Goal: Task Accomplishment & Management: Complete application form

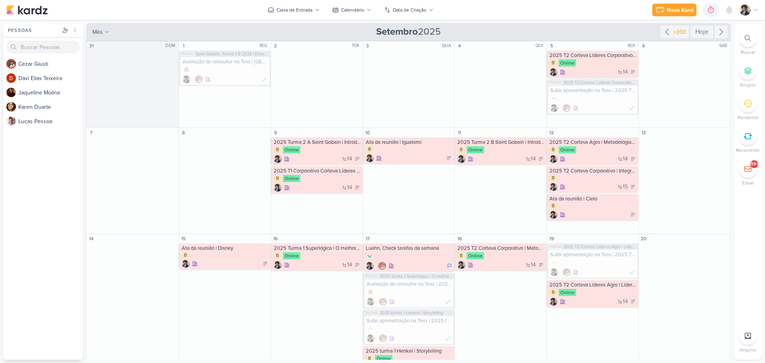
scroll to position [159, 0]
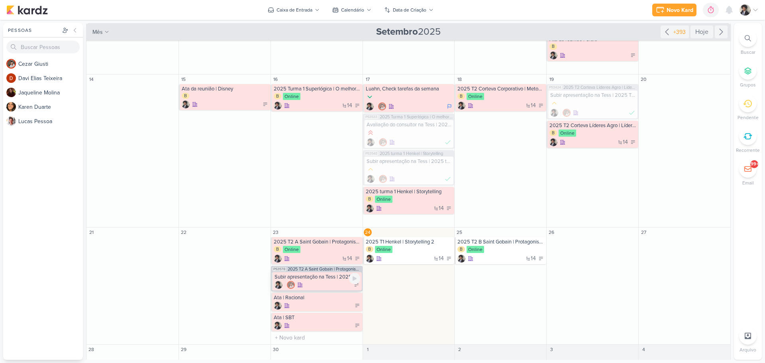
click at [315, 281] on div at bounding box center [318, 285] width 86 height 8
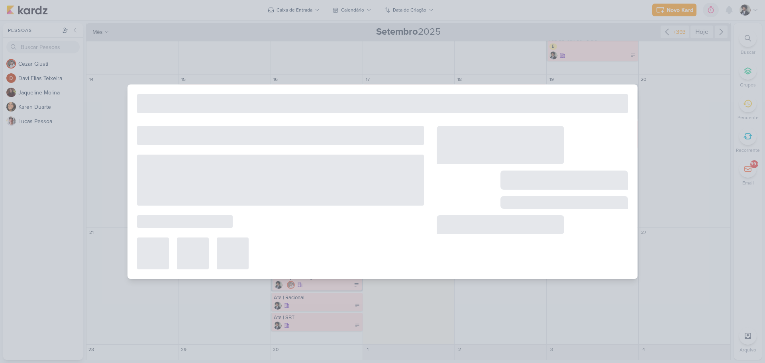
type input "Subir apresentação na Tess | 2025 T2 Saint Gobain | Protagonismo e alta perform…"
type input "23 de setembro de 2025 às 23:59"
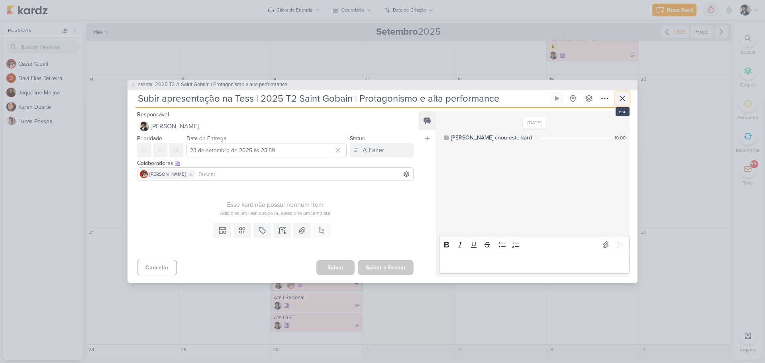
click at [622, 98] on icon at bounding box center [622, 98] width 5 height 5
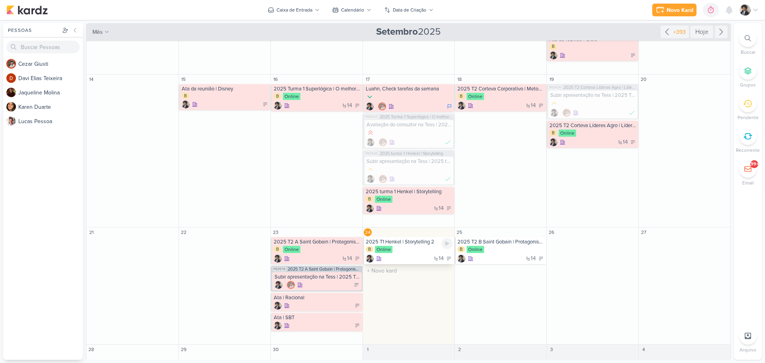
click at [423, 254] on div "B Online" at bounding box center [409, 250] width 87 height 8
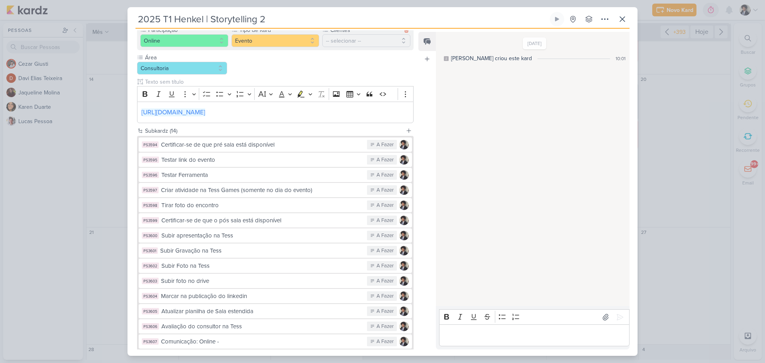
scroll to position [147, 0]
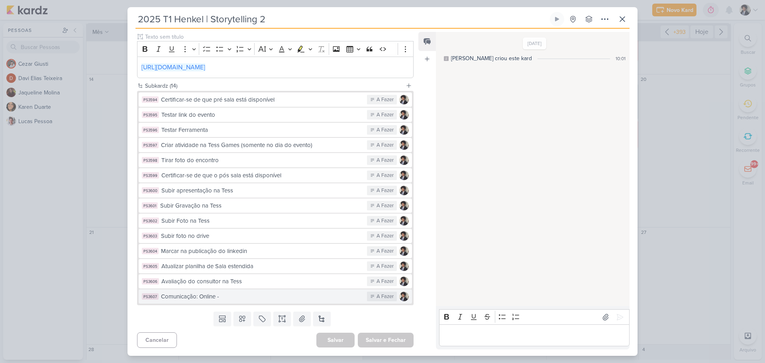
click at [297, 298] on div "Comunicação: Online -" at bounding box center [262, 296] width 202 height 9
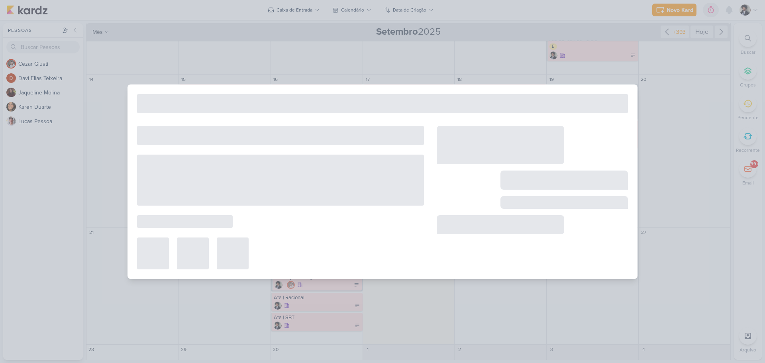
type input "Comunicação: Online -"
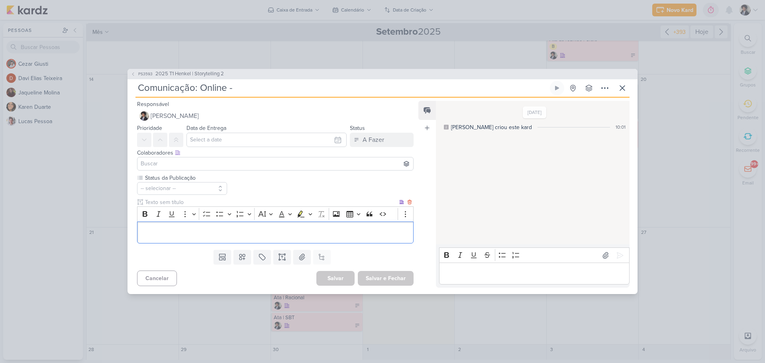
click at [214, 230] on p "Editor editing area: main" at bounding box center [276, 233] width 268 height 10
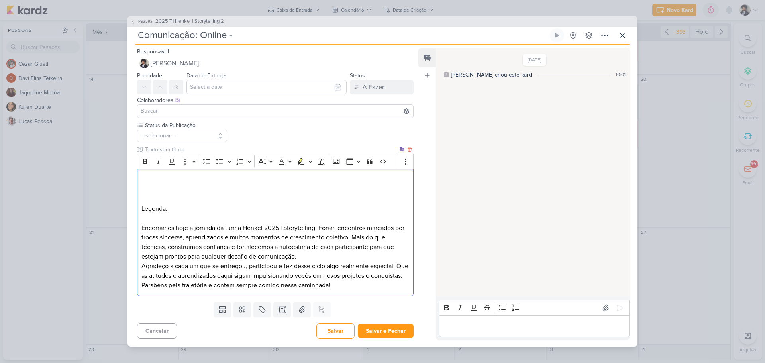
click at [324, 258] on p "Encerramos hoje a jornada da turma Henkel 2025 | Storytelling. Foram encontros …" at bounding box center [276, 242] width 268 height 38
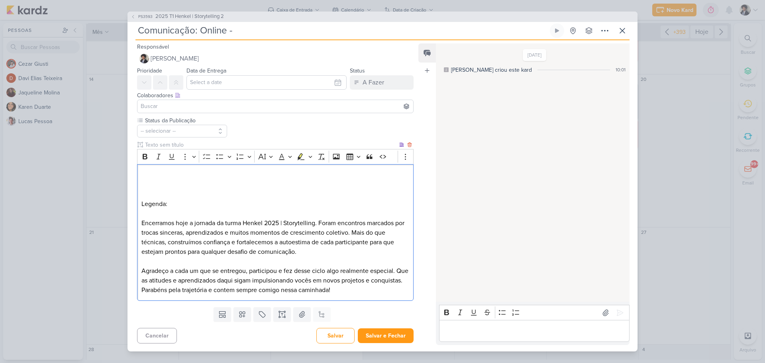
click at [191, 223] on p "Encerramos hoje a jornada da turma Henkel 2025 | Storytelling. Foram encontros …" at bounding box center [276, 237] width 268 height 38
click at [192, 223] on p "Encerramos hoje a jornada da turma Henkel 2025 | Storytelling. Foram encontros …" at bounding box center [276, 237] width 268 height 38
drag, startPoint x: 242, startPoint y: 225, endPoint x: 266, endPoint y: 225, distance: 23.5
click at [266, 225] on p "Encerramos hoje mais uma jornada da turma Henkel 2025 | Storytelling. Foram enc…" at bounding box center [276, 237] width 268 height 38
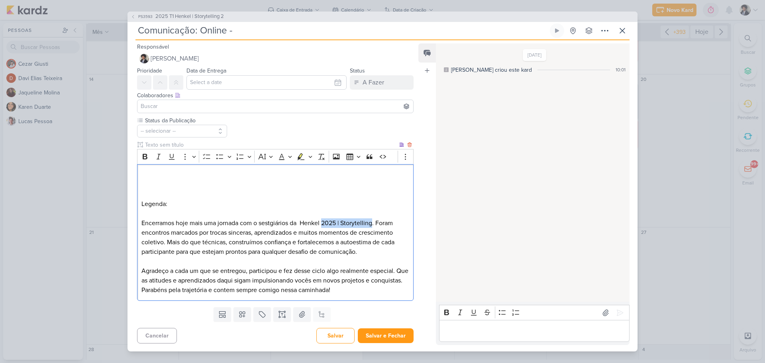
drag, startPoint x: 325, startPoint y: 224, endPoint x: 375, endPoint y: 224, distance: 49.4
click at [375, 224] on p "Encerramos hoje mais uma jornada com o sestgiários da Henkel 2025 | Storytellin…" at bounding box center [276, 237] width 268 height 38
click at [302, 223] on p "Encerramos hoje mais uma jornada com o sestgiários da Henkel. Foram encontros m…" at bounding box center [276, 237] width 268 height 38
click at [301, 222] on p "Encerramos hoje mais uma jornada com o sestgiários da @Henkel. Foram encontros …" at bounding box center [276, 237] width 268 height 38
click at [258, 224] on p "Encerramos hoje mais uma jornada com o sestgiários da @Henkel. Foram encontros …" at bounding box center [276, 237] width 268 height 38
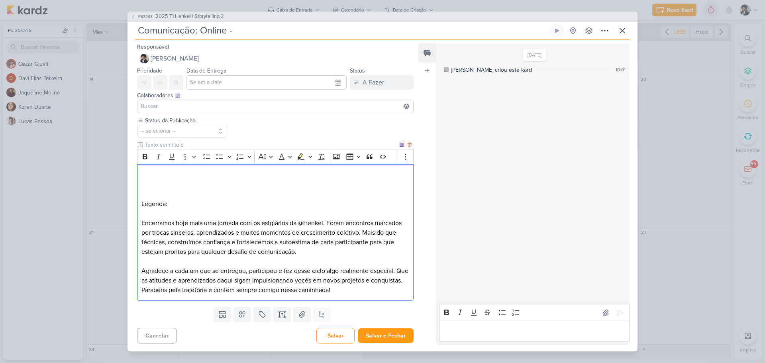
click at [273, 224] on p "Encerramos hoje mais uma jornada com os estgiários da @Henkel. Foram encontros …" at bounding box center [276, 237] width 268 height 38
click at [381, 232] on p "Encerramos hoje mais uma jornada com os estagiários da @Henkel. Foram encontros…" at bounding box center [276, 237] width 268 height 38
click at [370, 233] on p "Encerramos hoje mais uma jornada com os estagiários da @Henkel. Foram encontros…" at bounding box center [276, 237] width 268 height 38
click at [363, 243] on p "Mais do que técnicas, construímos confiança e fortalecemos a autoestima de cada…" at bounding box center [276, 247] width 268 height 19
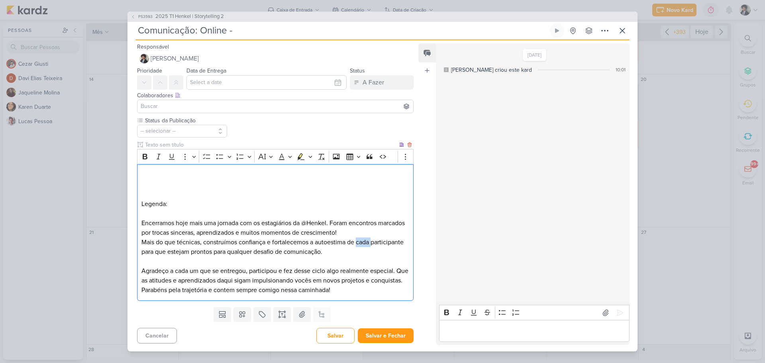
click at [363, 243] on p "Mais do que técnicas, construímos confiança e fortalecemos a autoestima de cada…" at bounding box center [276, 247] width 268 height 19
click at [312, 243] on p "Mais do que técnicas, construímos confiança e fortalecemos a autoestima dpartic…" at bounding box center [276, 247] width 268 height 19
click at [385, 240] on p "Mais do que técnicas, construímos confiança e fortalecemos juntos a autoestima …" at bounding box center [276, 247] width 268 height 19
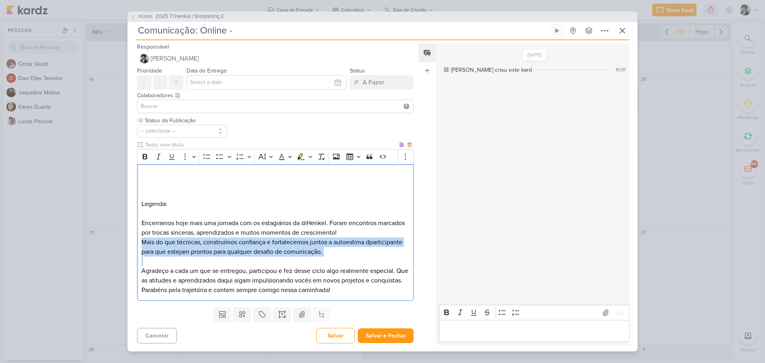
click at [385, 240] on p "Mais do que técnicas, construímos confiança e fortalecemos juntos a autoestima …" at bounding box center [276, 247] width 268 height 19
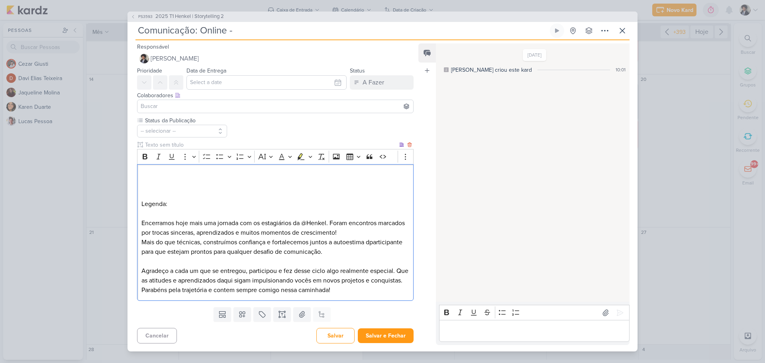
click at [377, 243] on p "Mais do que técnicas, construímos confiança e fortalecemos juntos a autoestima …" at bounding box center [276, 247] width 268 height 19
click at [388, 240] on p "Mais do que técnicas, construímos confiança e fortalecemos juntos a autoestima …" at bounding box center [276, 247] width 268 height 19
click at [400, 242] on p "Mais do que técnicas, construímos confiança e fortalecemos juntos a autoestima …" at bounding box center [276, 247] width 268 height 19
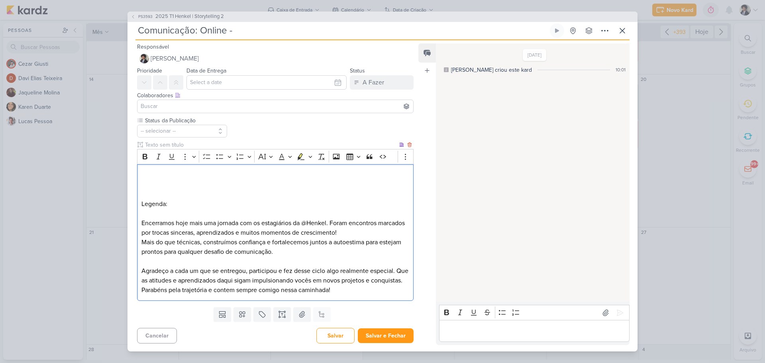
click at [402, 242] on p "Mais do que técnicas, construímos confiança e fortalecemos juntos a autoestima …" at bounding box center [276, 247] width 268 height 19
click at [254, 251] on p "Mais do que técnicas, construímos confiança e fortalecemos juntos a autoestima …" at bounding box center [276, 247] width 268 height 19
drag, startPoint x: 397, startPoint y: 274, endPoint x: 235, endPoint y: 271, distance: 161.5
click at [235, 271] on p "Agradeço a cada um que se entregou, participou e fez desse ciclo algo realmente…" at bounding box center [276, 280] width 268 height 29
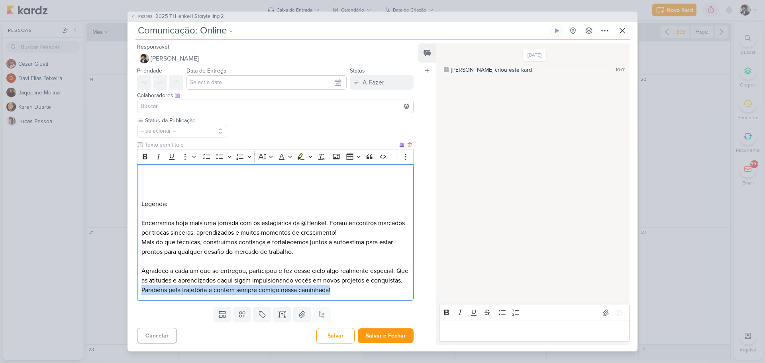
drag, startPoint x: 174, startPoint y: 291, endPoint x: 390, endPoint y: 293, distance: 216.1
click at [390, 293] on p "Agradeço a cada um que se entregou, participou e fez desse ciclo algo realmente…" at bounding box center [276, 280] width 268 height 29
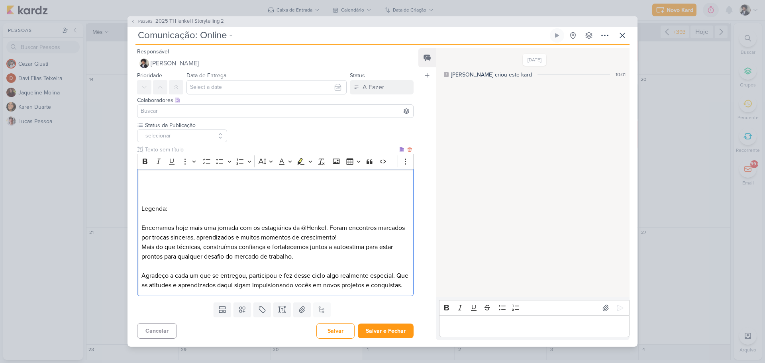
click at [168, 272] on p "Agradeço a cada um que se entregou, participou e fez desse ciclo algo realmente…" at bounding box center [276, 280] width 268 height 19
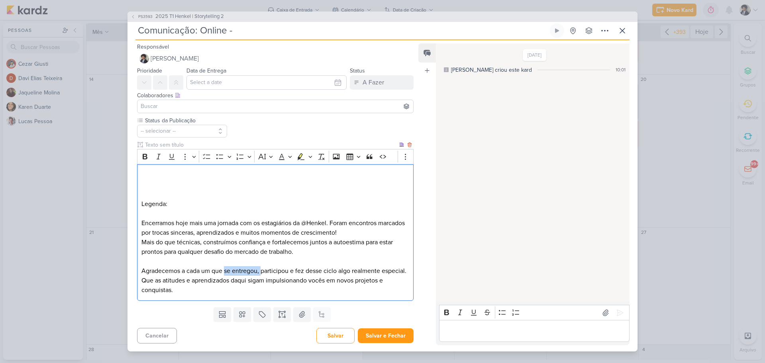
drag, startPoint x: 226, startPoint y: 271, endPoint x: 263, endPoint y: 273, distance: 36.7
click at [263, 273] on p "Agradecemos a cada um que se entregou, participou e fez desse ciclo algo realme…" at bounding box center [276, 280] width 268 height 29
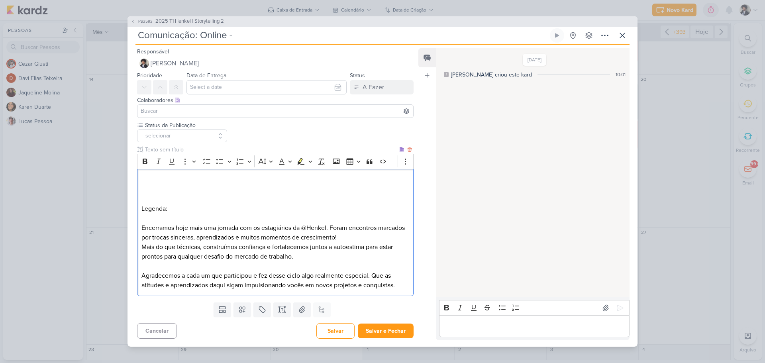
click at [372, 277] on p "Agradecemos a cada um que participou e fez desse ciclo algo realmente especial.…" at bounding box center [276, 280] width 268 height 19
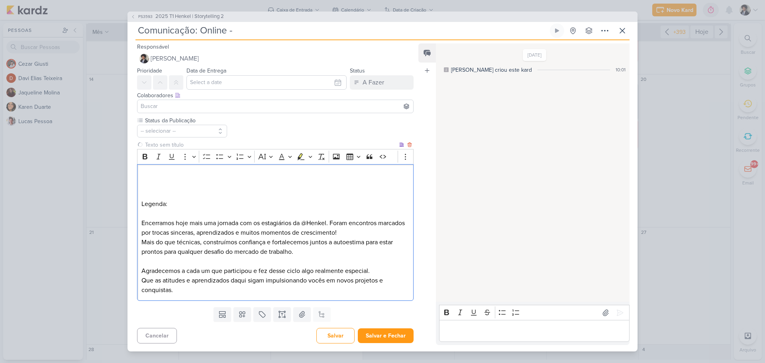
click at [377, 271] on p "Agradecemos a cada um que participou e fez desse ciclo algo realmente especial." at bounding box center [276, 271] width 268 height 10
click at [181, 178] on p "Editor editing area: main" at bounding box center [276, 176] width 268 height 10
click at [340, 336] on button "Salvar" at bounding box center [335, 336] width 38 height 16
click at [138, 175] on div "[URL][DOMAIN_NAME] Legenda: Encerramos hoje mais uma jornada com os estagiários…" at bounding box center [275, 232] width 277 height 137
drag, startPoint x: 138, startPoint y: 175, endPoint x: 187, endPoint y: 307, distance: 140.2
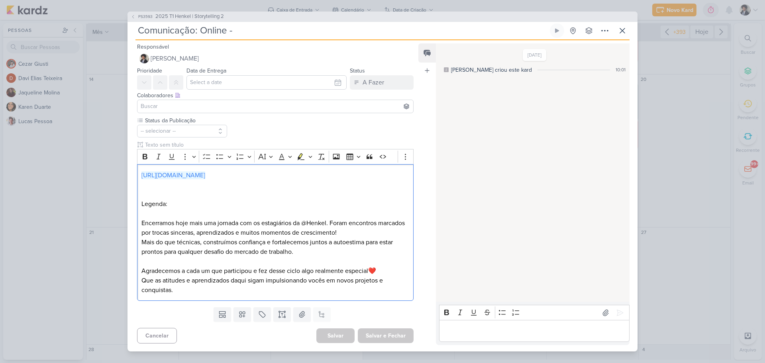
click at [187, 308] on div "Responsável [PERSON_NAME] Nenhum contato encontrado create new contact Novo Con…" at bounding box center [272, 193] width 289 height 303
copy div "⁠⁠⁠⁠⁠⁠⁠ [URL][DOMAIN_NAME] Legenda: Encerramos hoje mais uma jornada com os est…"
click at [276, 195] on p "Editor editing area: main" at bounding box center [276, 195] width 268 height 10
click at [205, 173] on link "[URL][DOMAIN_NAME]" at bounding box center [174, 175] width 64 height 8
